Goal: Browse casually

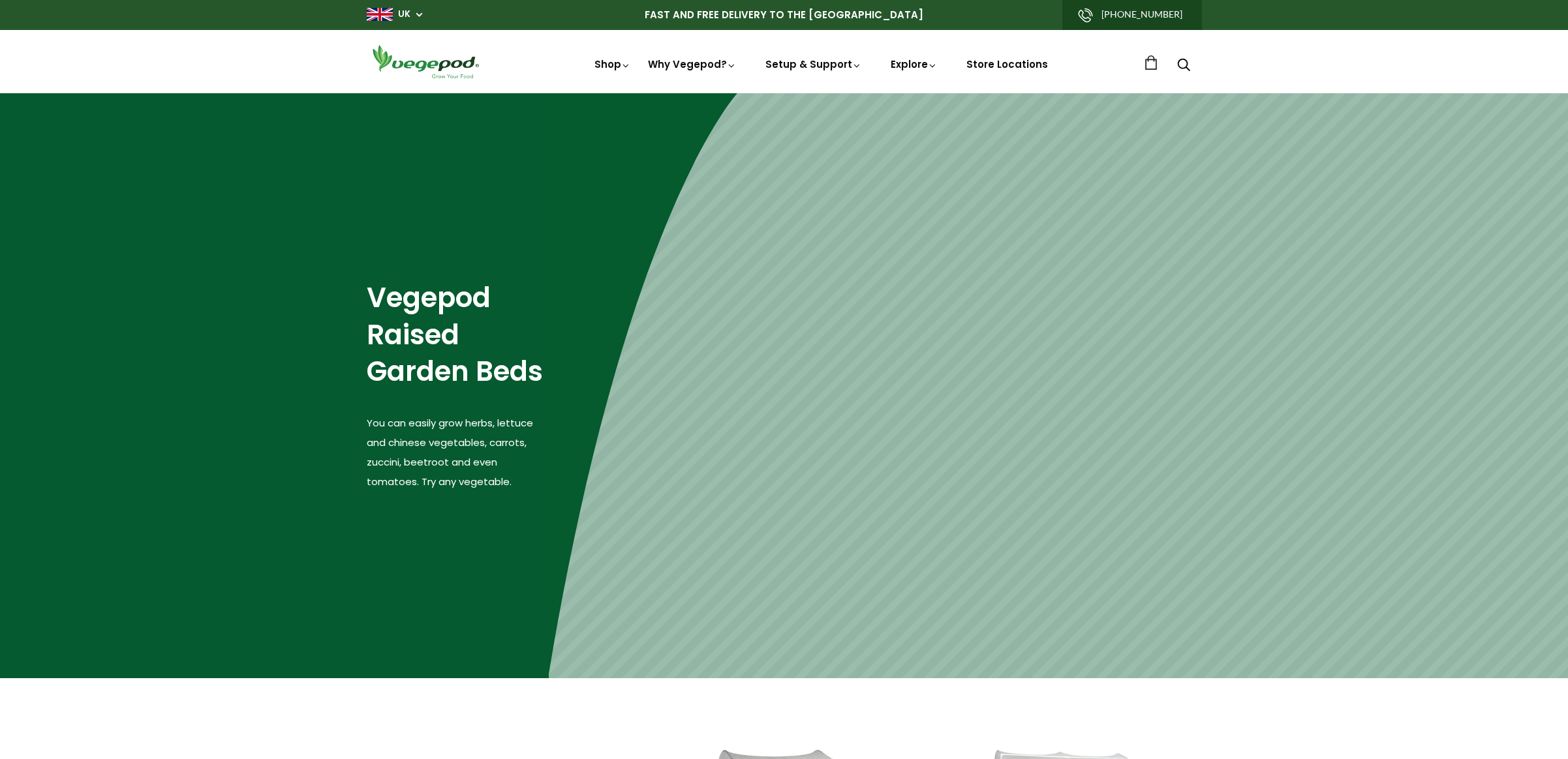
click at [437, 70] on img at bounding box center [426, 61] width 118 height 37
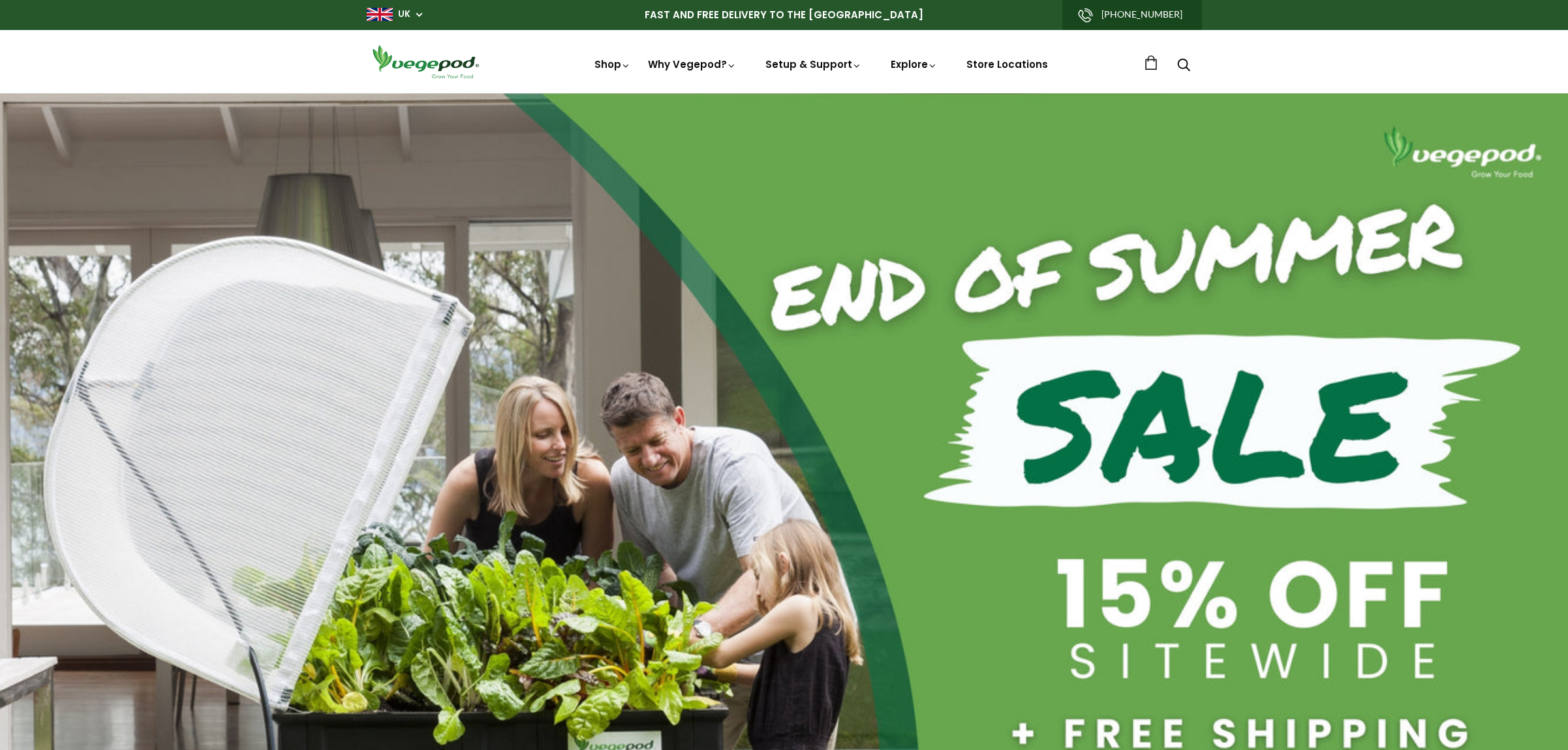
click at [1148, 66] on link at bounding box center [1151, 63] width 15 height 15
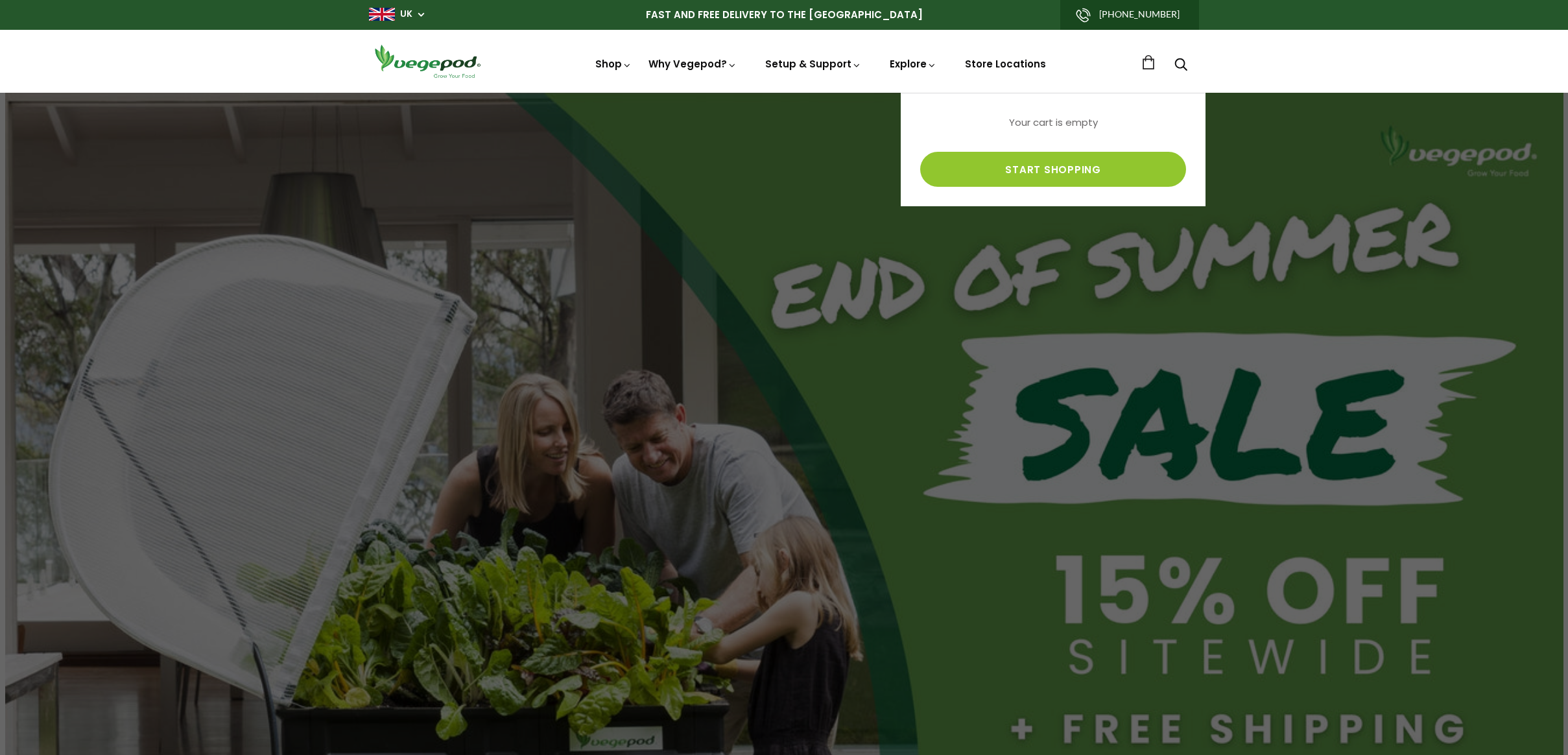
click at [955, 68] on li "Store Locations" at bounding box center [1005, 65] width 104 height 15
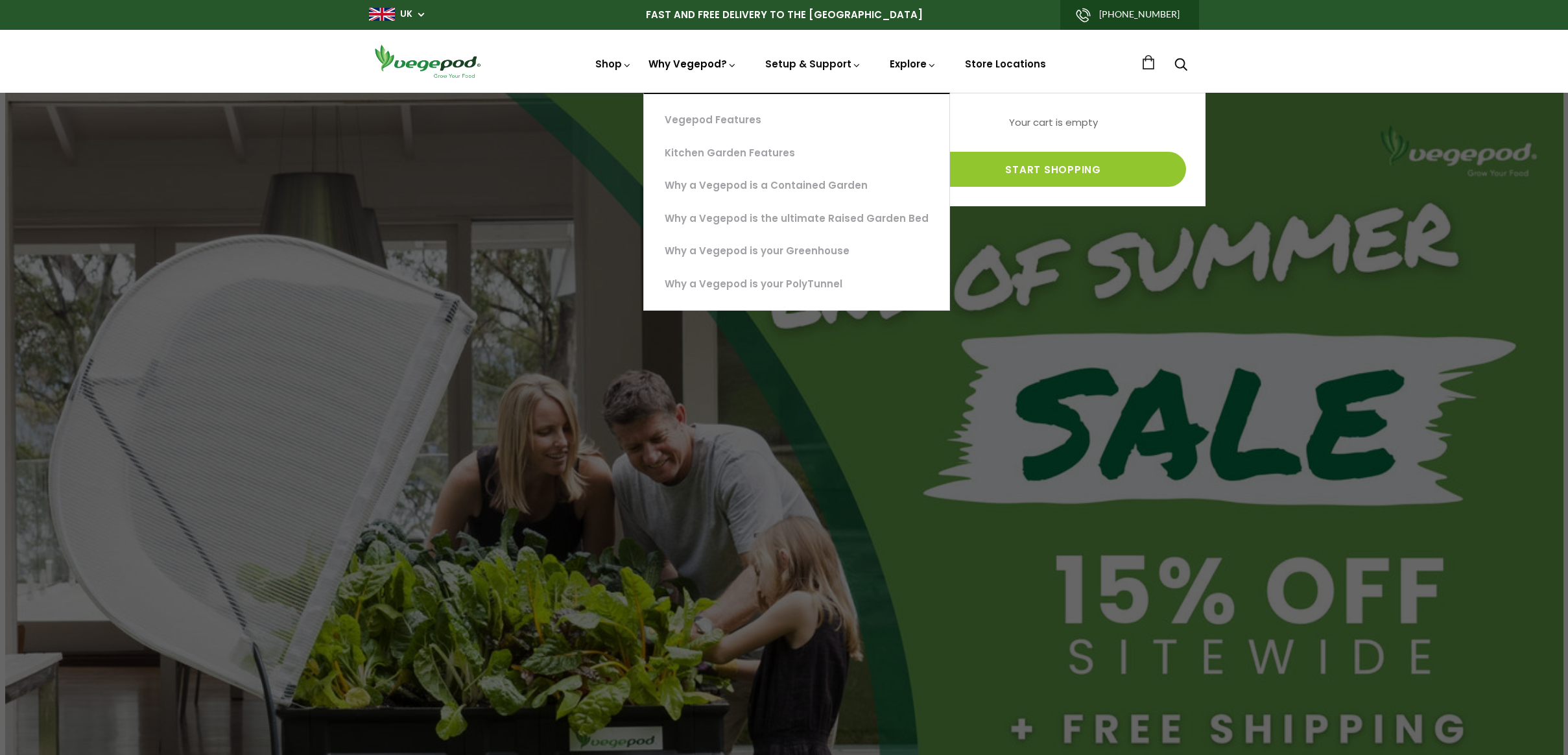
click at [717, 69] on link "Why Vegepod?" at bounding box center [692, 108] width 88 height 102
click at [1097, 361] on div at bounding box center [784, 377] width 1568 height 755
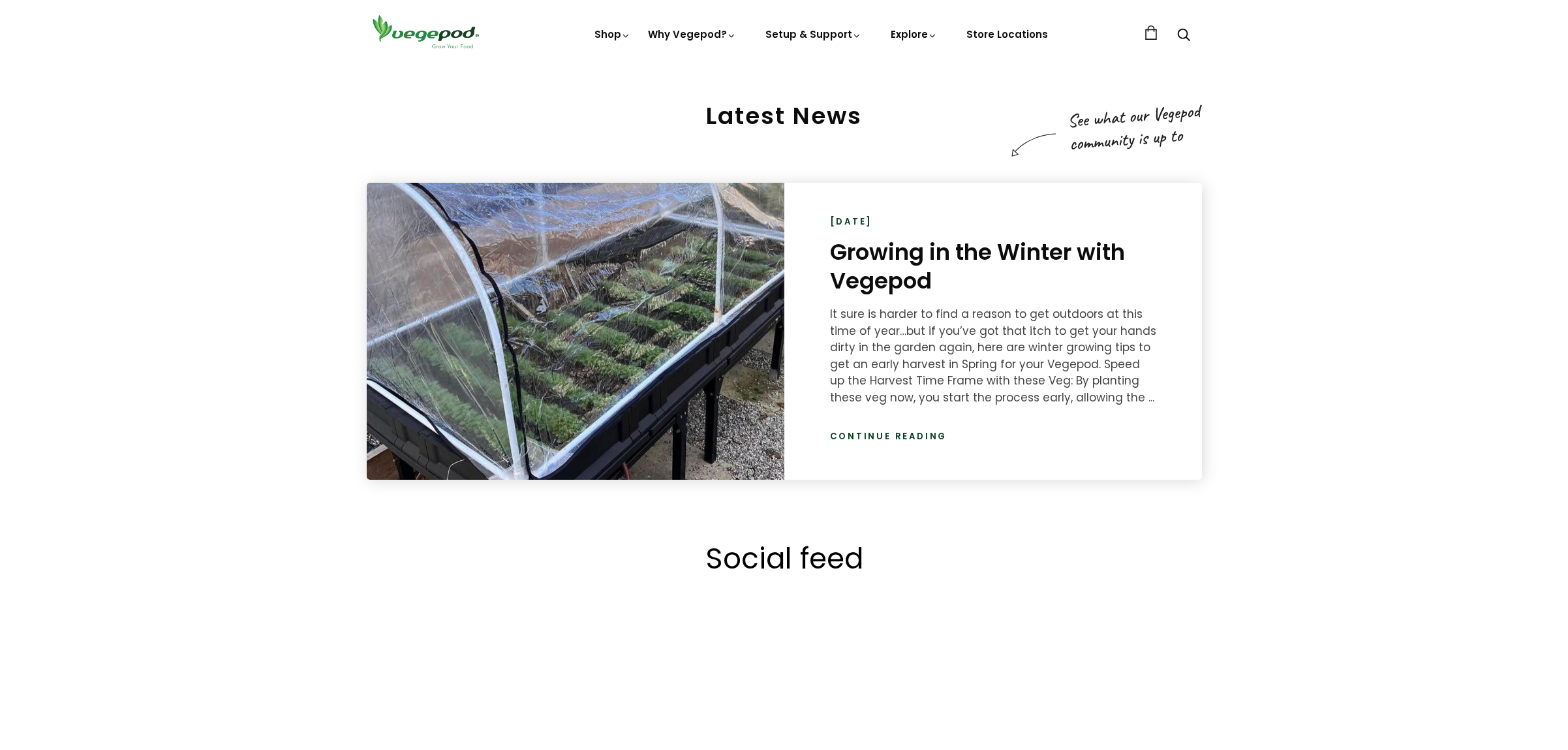
scroll to position [0, 305]
